Goal: Answer question/provide support: Share knowledge or assist other users

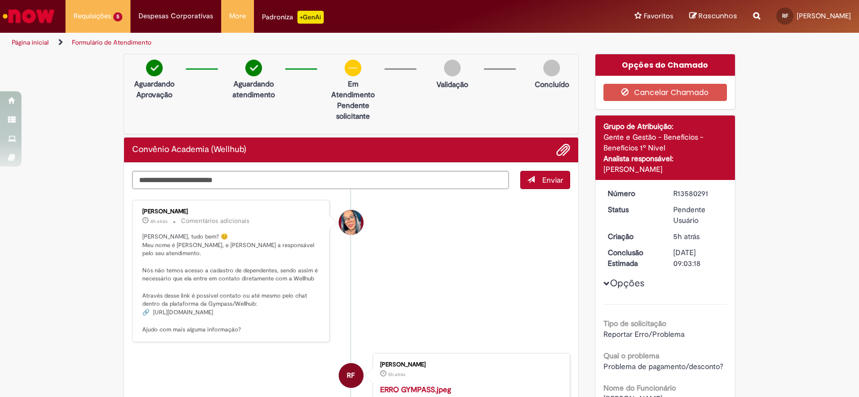
scroll to position [215, 0]
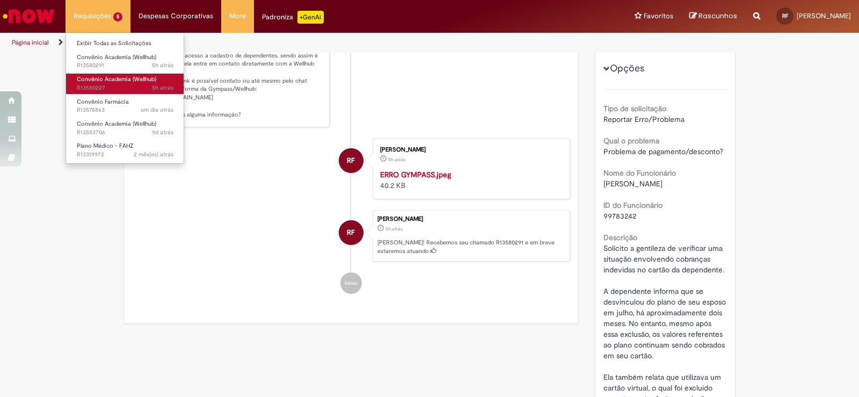
click at [118, 77] on span "Convênio Academia (Wellhub)" at bounding box center [116, 79] width 79 height 8
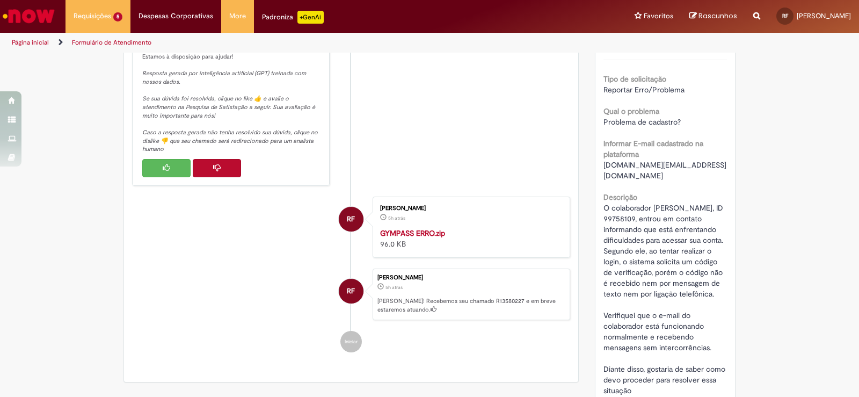
scroll to position [191, 0]
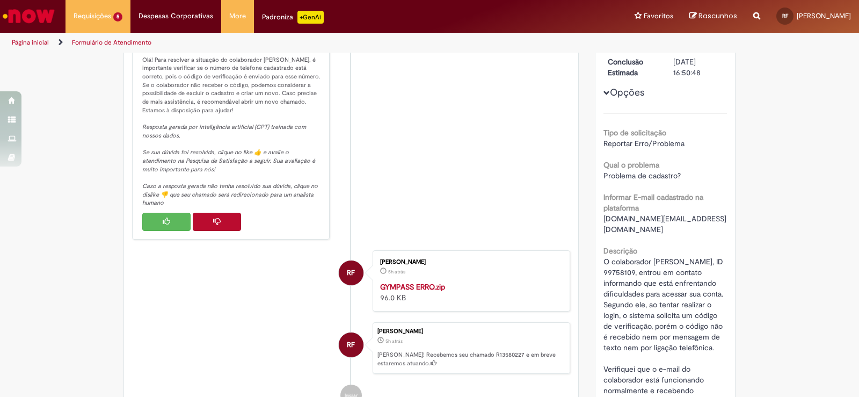
click at [156, 215] on button "Histórico de tíquete" at bounding box center [166, 222] width 48 height 18
click at [144, 225] on button "Histórico de tíquete" at bounding box center [166, 222] width 48 height 18
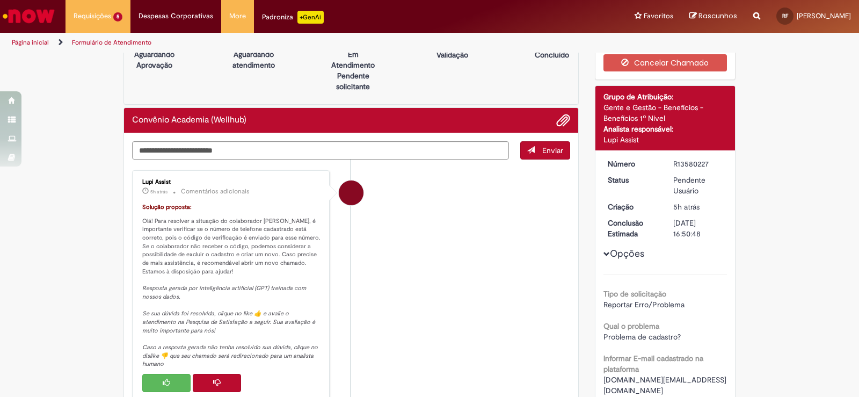
scroll to position [0, 0]
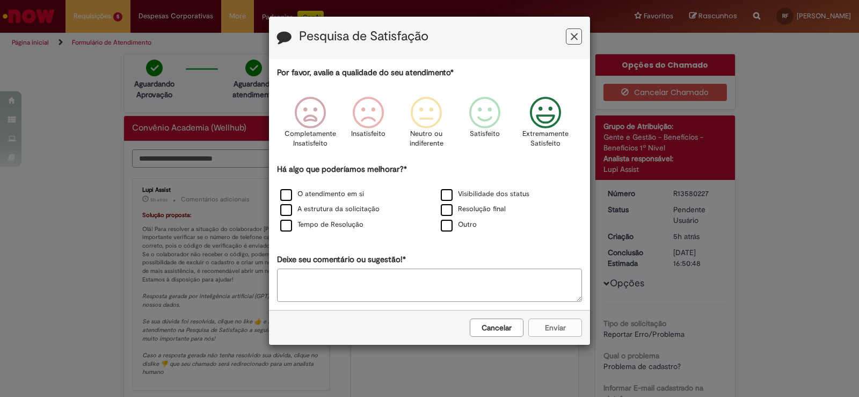
click at [560, 116] on icon "Feedback" at bounding box center [546, 113] width 40 height 32
click at [557, 326] on div "Cancelar Enviar" at bounding box center [429, 327] width 321 height 35
click at [558, 114] on icon "Feedback" at bounding box center [546, 113] width 40 height 32
click at [465, 214] on label "Resolução final" at bounding box center [473, 209] width 65 height 10
click at [556, 323] on button "Enviar" at bounding box center [555, 327] width 54 height 18
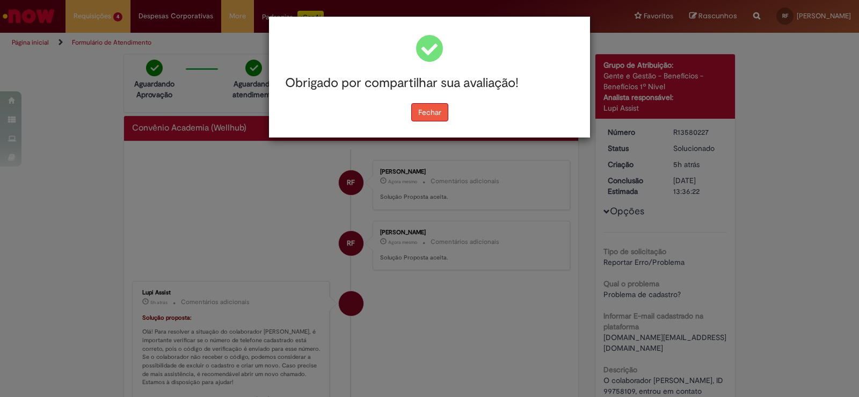
click at [415, 115] on button "Fechar" at bounding box center [429, 112] width 37 height 18
